Goal: Transaction & Acquisition: Purchase product/service

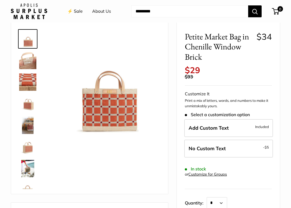
scroll to position [23, 0]
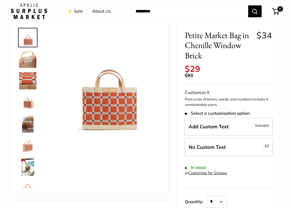
click at [31, 150] on img at bounding box center [27, 145] width 17 height 17
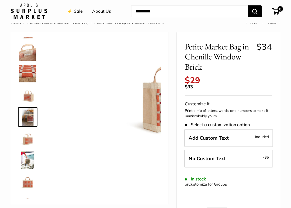
scroll to position [17, 0]
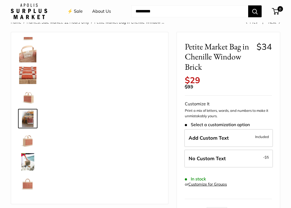
click at [33, 118] on img at bounding box center [27, 118] width 17 height 17
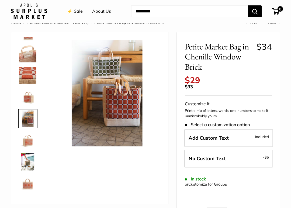
click at [31, 139] on img at bounding box center [27, 139] width 17 height 17
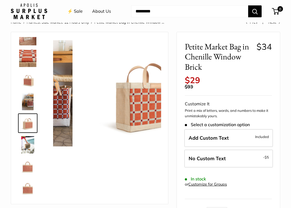
scroll to position [35, 0]
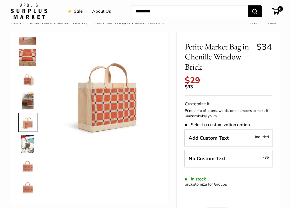
click at [29, 169] on img at bounding box center [27, 165] width 17 height 17
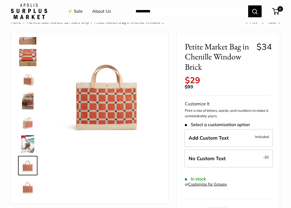
click at [29, 182] on img at bounding box center [27, 186] width 17 height 17
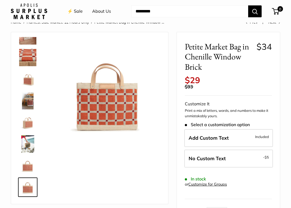
click at [111, 110] on img at bounding box center [107, 93] width 106 height 106
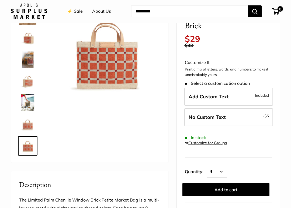
click at [124, 74] on img at bounding box center [107, 52] width 106 height 106
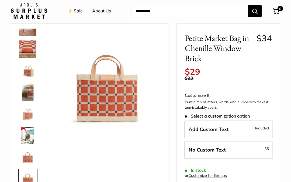
scroll to position [18, 0]
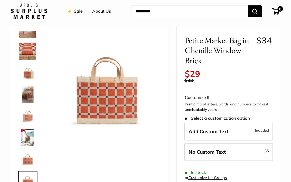
click at [125, 105] on img at bounding box center [107, 87] width 106 height 106
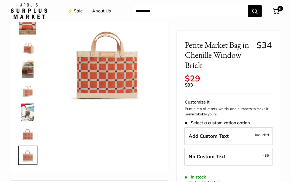
scroll to position [43, 0]
click at [123, 78] on img at bounding box center [107, 62] width 106 height 106
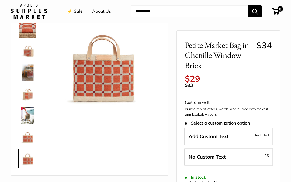
scroll to position [40, 0]
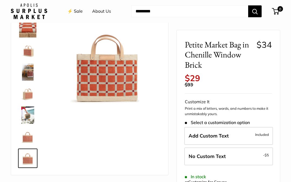
click at [33, 96] on img at bounding box center [27, 93] width 17 height 17
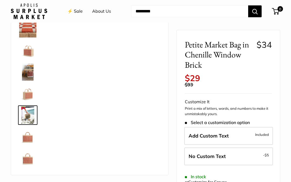
click at [29, 114] on img at bounding box center [27, 115] width 17 height 17
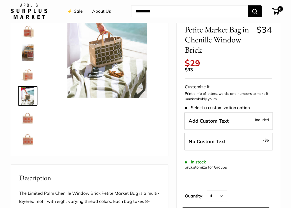
scroll to position [60, 0]
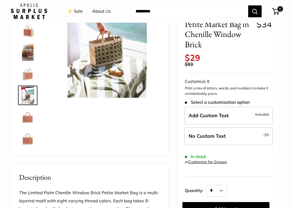
click at [30, 120] on img at bounding box center [27, 116] width 17 height 17
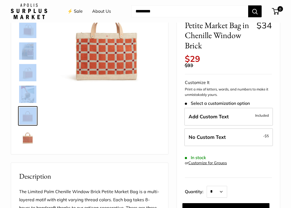
scroll to position [73, 0]
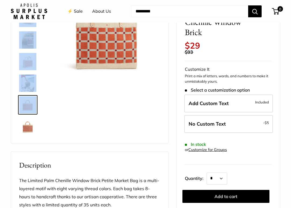
click at [273, 148] on div "Petite Market Bag in Chenille Window Brick $34 Rated 5.0 out of 5 1 Review Base…" at bounding box center [228, 126] width 103 height 257
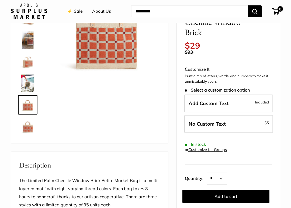
click at [269, 120] on span "$5" at bounding box center [267, 122] width 4 height 4
click at [219, 121] on span "No Custom Text" at bounding box center [207, 124] width 37 height 6
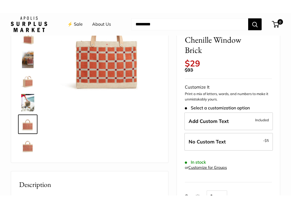
scroll to position [68, 0]
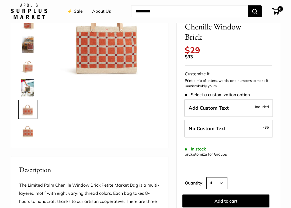
click at [227, 177] on select "* * * * * * * * * *** *** *** *** *** *** *** *** *** *** *** *** *** *** *** *…" at bounding box center [217, 183] width 21 height 12
select select "*"
click at [240, 182] on button "Add to cart" at bounding box center [226, 200] width 87 height 13
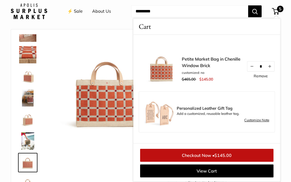
scroll to position [0, 0]
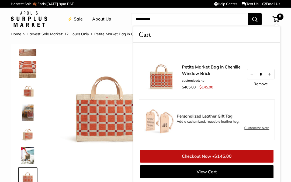
click at [30, 70] on img at bounding box center [27, 69] width 17 height 17
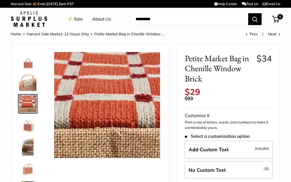
scroll to position [25, 0]
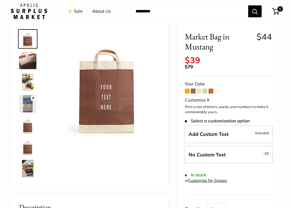
scroll to position [23, 0]
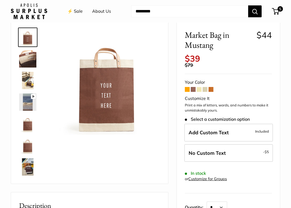
click at [272, 145] on label "No Custom Text - $5" at bounding box center [229, 153] width 89 height 18
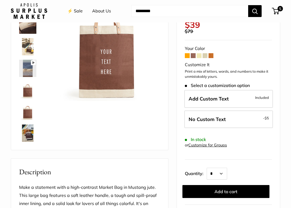
click at [236, 187] on button "Add to cart" at bounding box center [226, 191] width 87 height 13
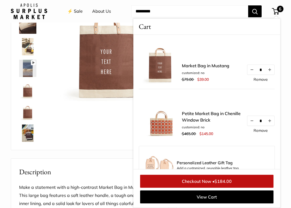
click at [254, 120] on button "Decrease quantity by 1" at bounding box center [252, 121] width 9 height 10
click at [250, 122] on button "Decrease quantity by 1" at bounding box center [252, 121] width 9 height 10
click at [252, 122] on button "Decrease quantity by 1" at bounding box center [252, 121] width 9 height 10
click at [253, 122] on button "Decrease quantity by 1" at bounding box center [252, 121] width 9 height 10
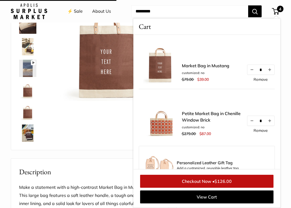
click at [253, 120] on button "Decrease quantity by 1" at bounding box center [252, 121] width 9 height 10
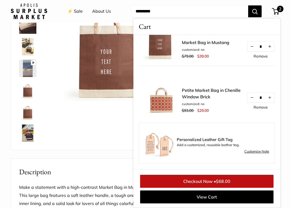
scroll to position [0, 0]
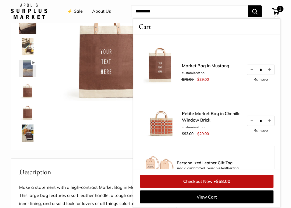
click at [105, 144] on div "Pause Play % buffered 00:00 Unmute Mute Exit fullscreen Enter fullscreen Play S…" at bounding box center [89, 68] width 157 height 163
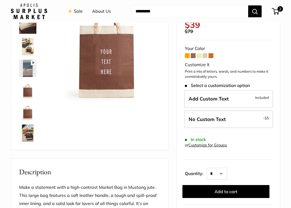
click at [215, 116] on span "No Custom Text" at bounding box center [207, 119] width 37 height 6
click at [232, 186] on button "Add to cart" at bounding box center [226, 191] width 87 height 13
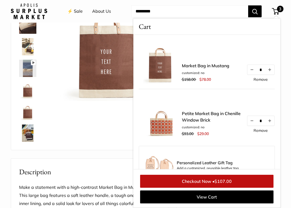
click at [254, 73] on button "Decrease quantity by 1" at bounding box center [252, 70] width 9 height 10
click at [105, 115] on div "Pause Play % buffered 00:00 Unmute Mute Exit fullscreen Enter fullscreen Play S…" at bounding box center [90, 68] width 144 height 152
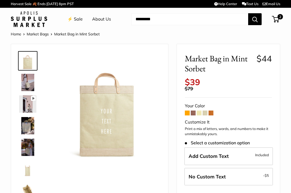
click at [201, 110] on span at bounding box center [199, 112] width 5 height 5
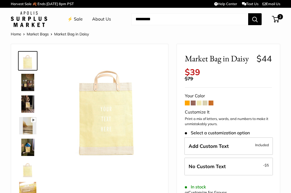
click at [212, 100] on span at bounding box center [211, 102] width 5 height 5
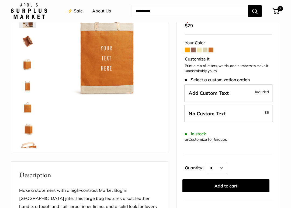
scroll to position [64, 0]
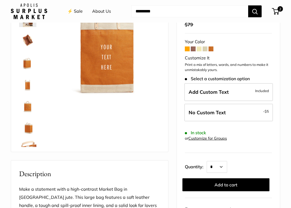
click at [214, 109] on span "No Custom Text" at bounding box center [207, 112] width 37 height 6
click at [210, 178] on button "Add to cart" at bounding box center [226, 184] width 87 height 13
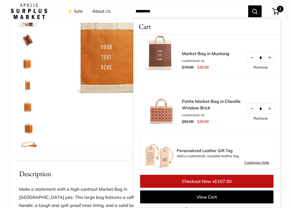
scroll to position [77, 0]
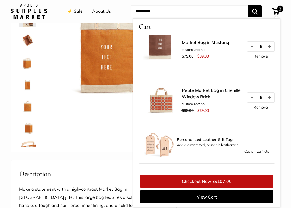
click at [265, 107] on link "Remove" at bounding box center [261, 107] width 14 height 4
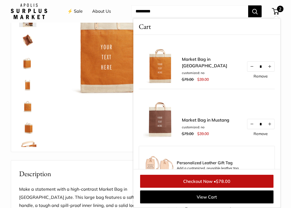
click at [261, 78] on link "Remove" at bounding box center [261, 76] width 14 height 4
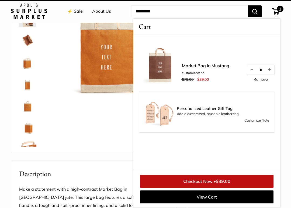
click at [263, 79] on link "Remove" at bounding box center [261, 79] width 14 height 4
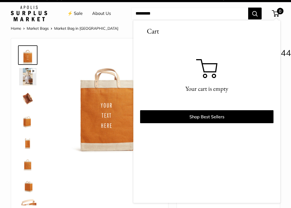
scroll to position [6, 0]
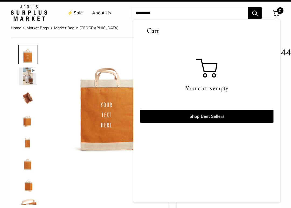
click at [76, 15] on link "⚡️ Sale" at bounding box center [74, 13] width 15 height 8
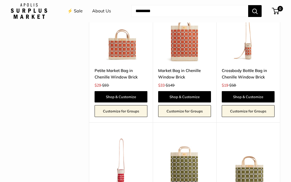
scroll to position [1089, 0]
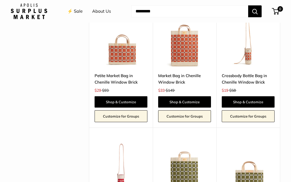
click at [185, 96] on link "Shop & Customize" at bounding box center [184, 101] width 53 height 11
click at [122, 73] on link "Petite Market Bag in Chenille Window Brick" at bounding box center [121, 79] width 53 height 13
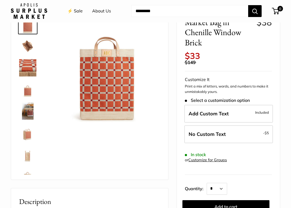
scroll to position [36, 0]
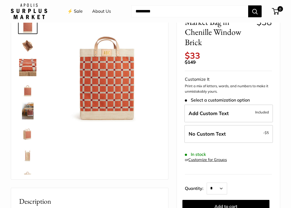
click at [216, 131] on span "No Custom Text" at bounding box center [207, 134] width 37 height 6
click at [237, 182] on button "Add to cart" at bounding box center [226, 206] width 87 height 13
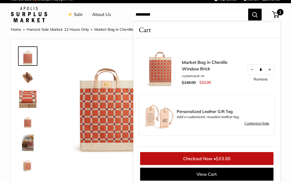
scroll to position [0, 0]
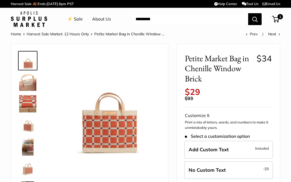
click at [207, 167] on span "No Custom Text" at bounding box center [207, 170] width 37 height 6
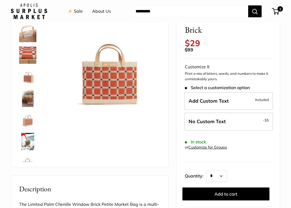
scroll to position [54, 0]
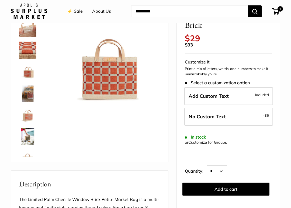
click at [235, 182] on button "Add to cart" at bounding box center [226, 188] width 87 height 13
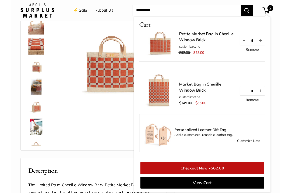
scroll to position [23, 0]
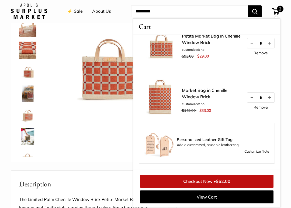
click at [215, 181] on link "Checkout Now • $62.00" at bounding box center [207, 181] width 134 height 13
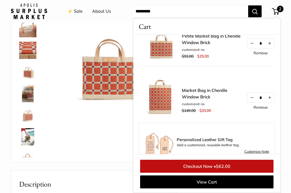
scroll to position [7, 0]
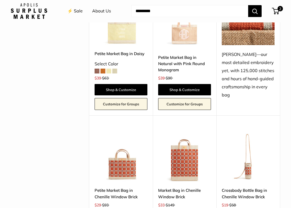
scroll to position [974, 0]
